Goal: Task Accomplishment & Management: Complete application form

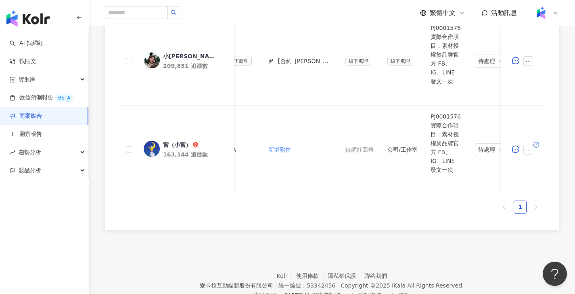
scroll to position [282, 0]
click at [320, 57] on button "【合約_[PERSON_NAME](授權)】PJ0001576 佳麗寶化工_KANEBO_循環精華粉底彩妝新品_202507.pdf" at bounding box center [304, 61] width 58 height 9
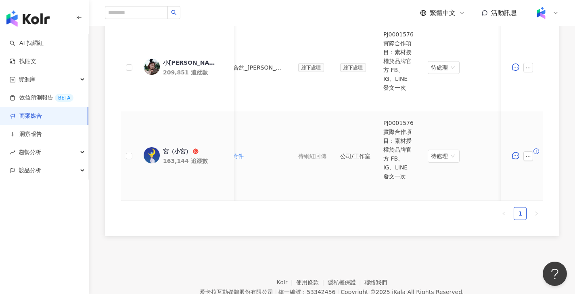
scroll to position [268, 0]
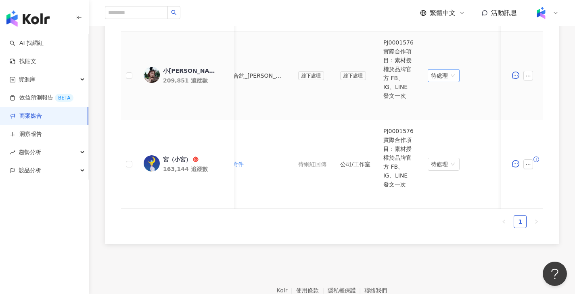
click at [445, 71] on span "待處理" at bounding box center [443, 75] width 25 height 12
click at [445, 104] on div "處理中" at bounding box center [444, 101] width 23 height 9
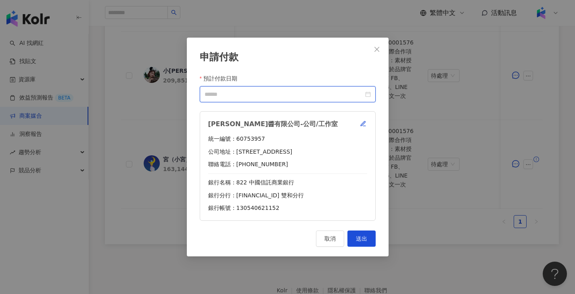
click at [327, 94] on input "預計付款日期" at bounding box center [284, 94] width 159 height 9
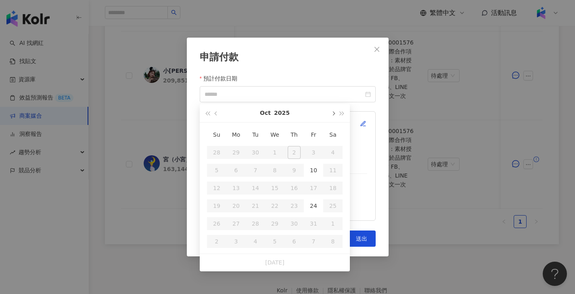
click at [330, 115] on button "button" at bounding box center [333, 113] width 9 height 18
click at [218, 112] on button "button" at bounding box center [216, 113] width 9 height 18
type input "**********"
click at [311, 174] on div "10" at bounding box center [313, 170] width 13 height 13
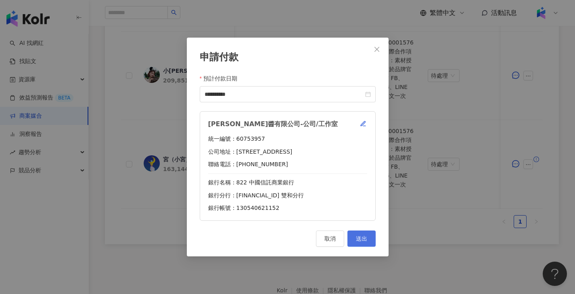
click at [361, 238] on span "送出" at bounding box center [361, 238] width 11 height 6
